Goal: Check status

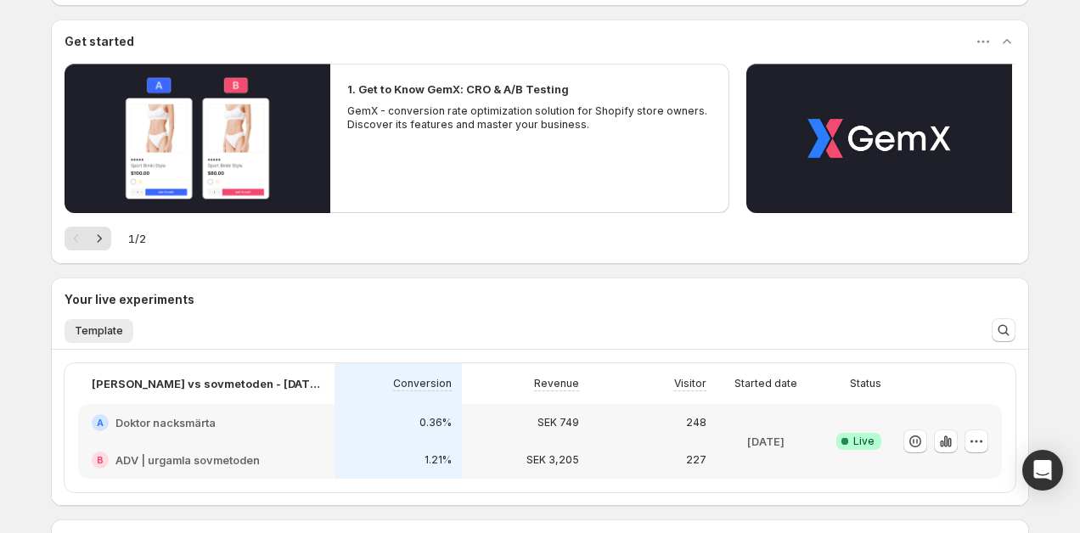
scroll to position [415, 0]
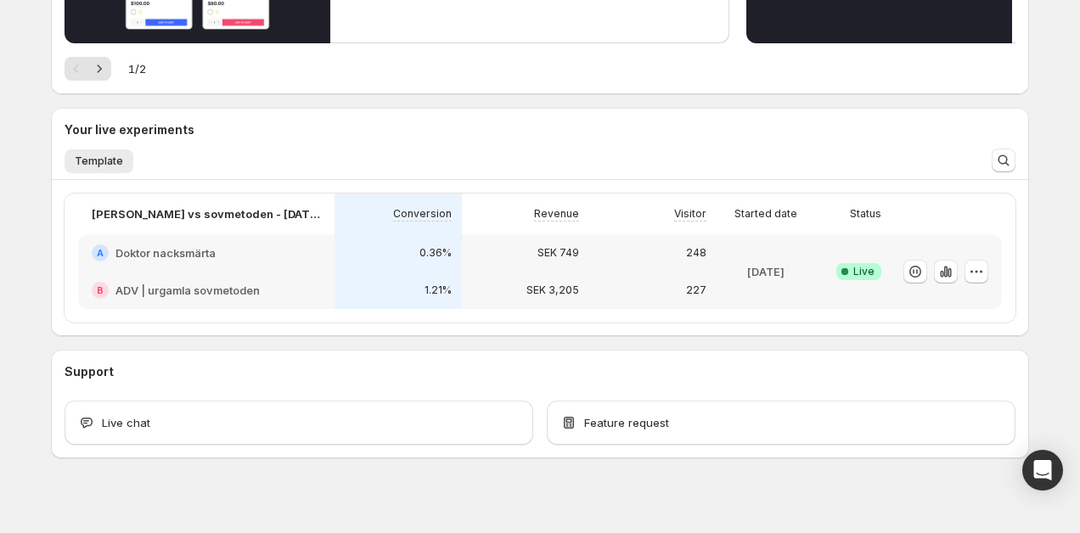
click at [318, 234] on div "A Doktor nacksmärta" at bounding box center [206, 252] width 256 height 37
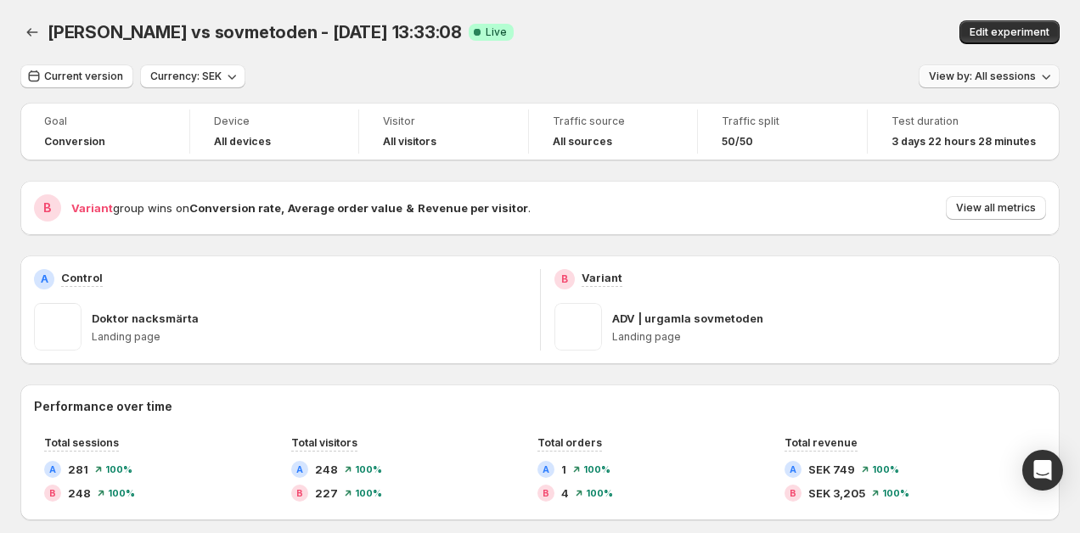
click at [1005, 73] on span "View by: All sessions" at bounding box center [982, 77] width 107 height 14
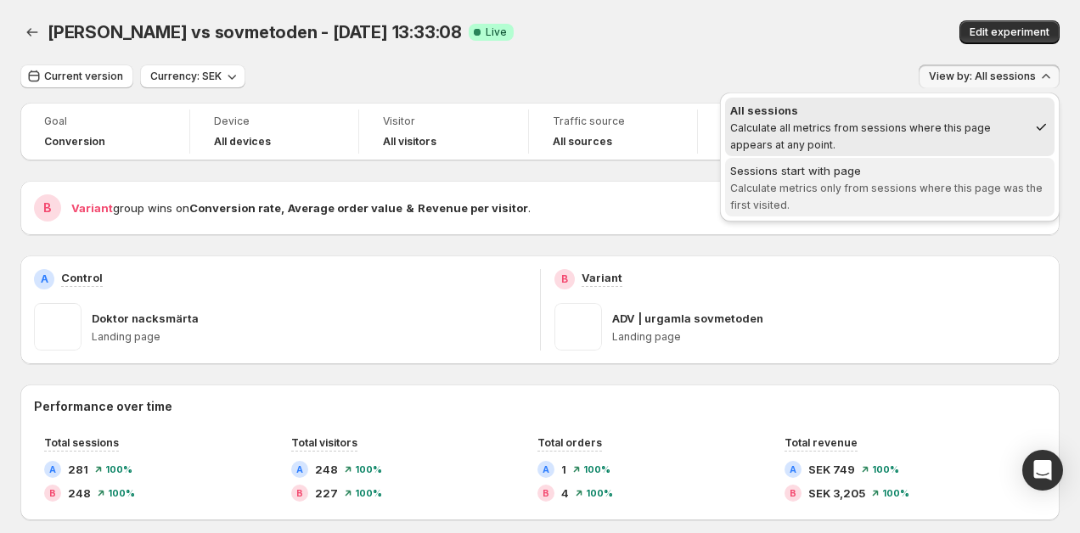
click at [896, 171] on div "Sessions start with page" at bounding box center [889, 170] width 319 height 17
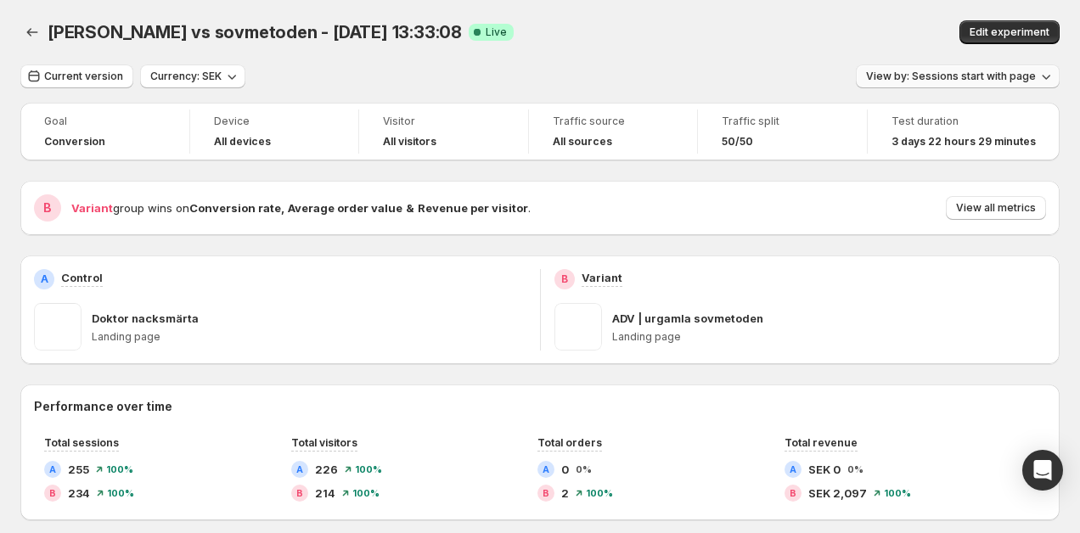
click at [973, 84] on button "View by: Sessions start with page" at bounding box center [958, 77] width 204 height 24
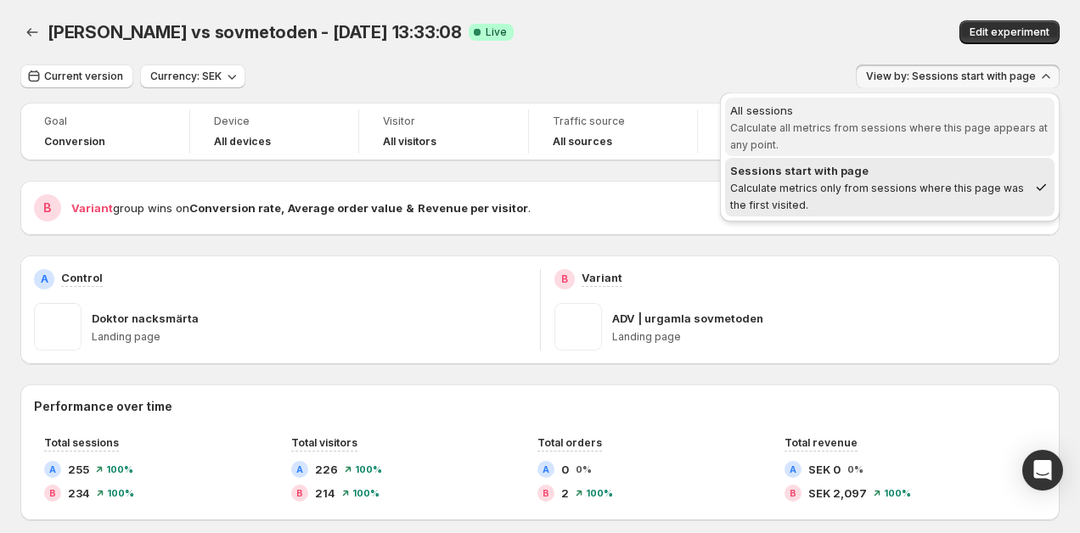
click at [930, 139] on span "All sessions Calculate all metrics from sessions where this page appears at any…" at bounding box center [889, 127] width 319 height 51
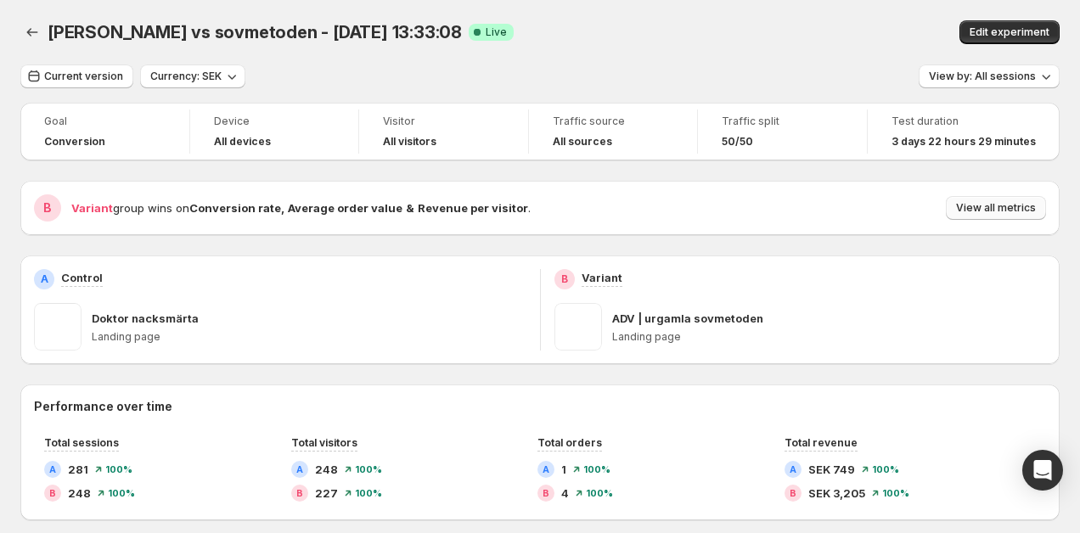
click at [961, 212] on span "View all metrics" at bounding box center [996, 208] width 80 height 14
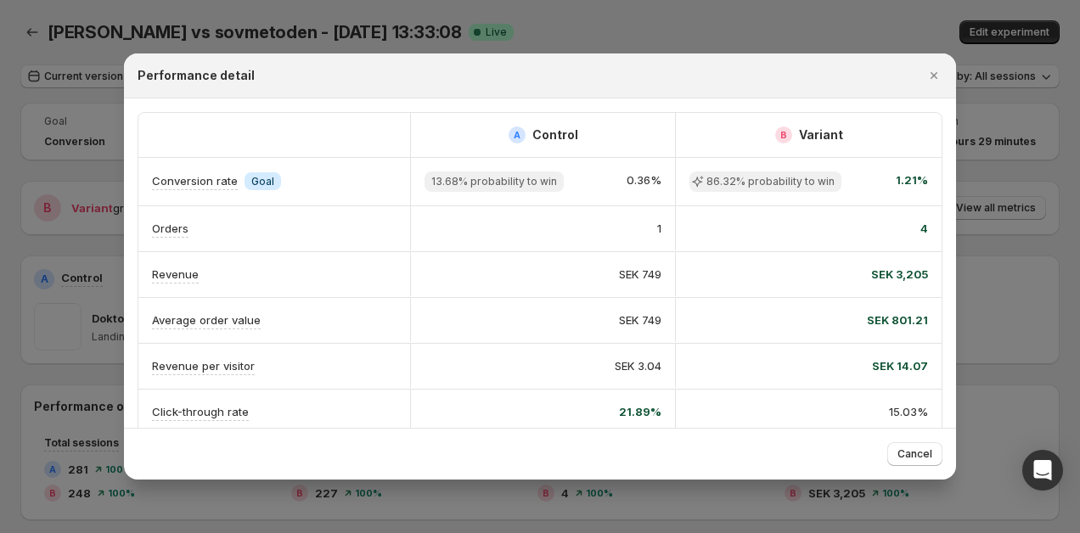
click at [991, 301] on div at bounding box center [540, 266] width 1080 height 533
